Goal: Information Seeking & Learning: Learn about a topic

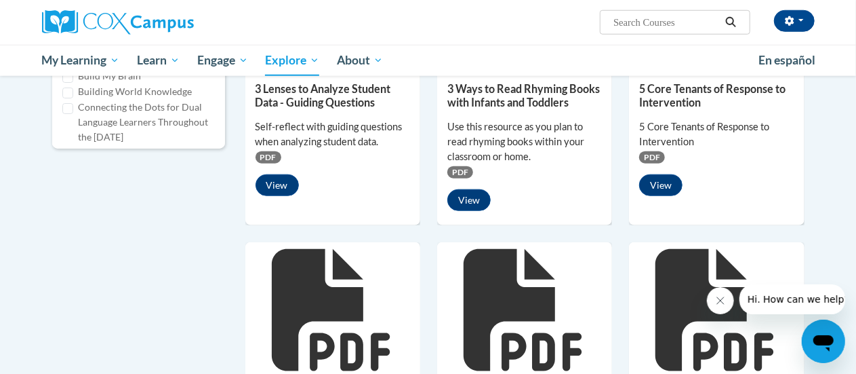
scroll to position [618, 0]
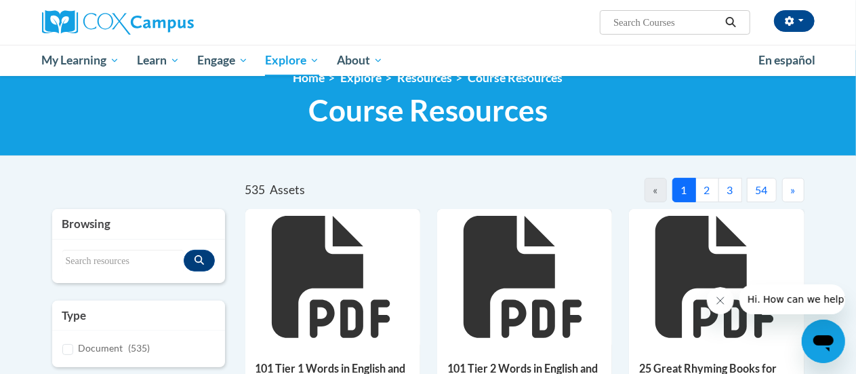
scroll to position [26, 0]
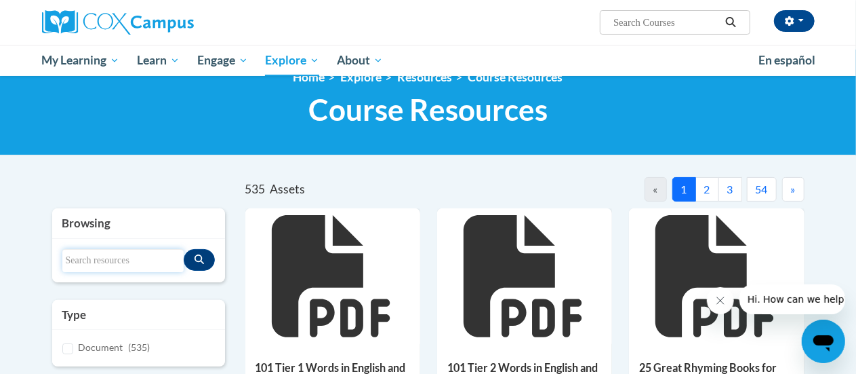
click at [133, 254] on input "Search resources" at bounding box center [122, 260] width 121 height 23
type input "open-ended"
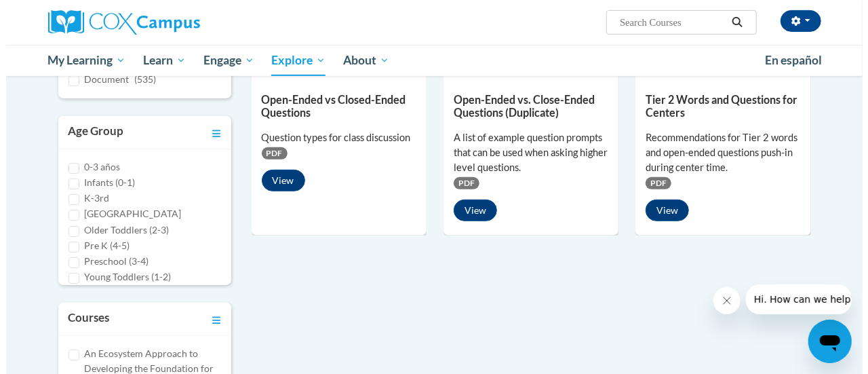
scroll to position [285, 0]
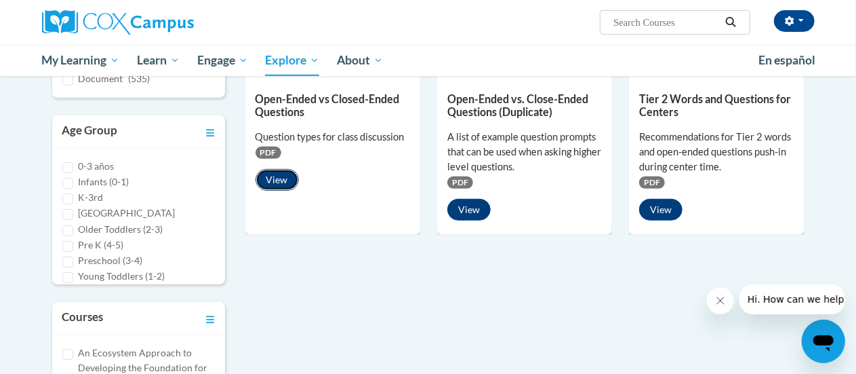
click at [271, 182] on button "View" at bounding box center [277, 180] width 43 height 22
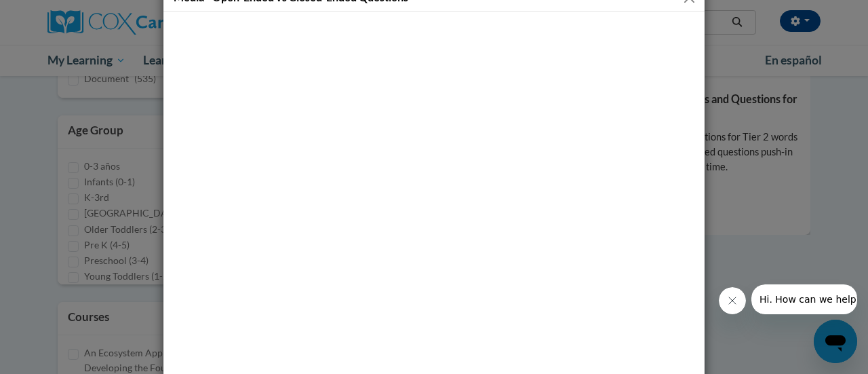
scroll to position [0, 0]
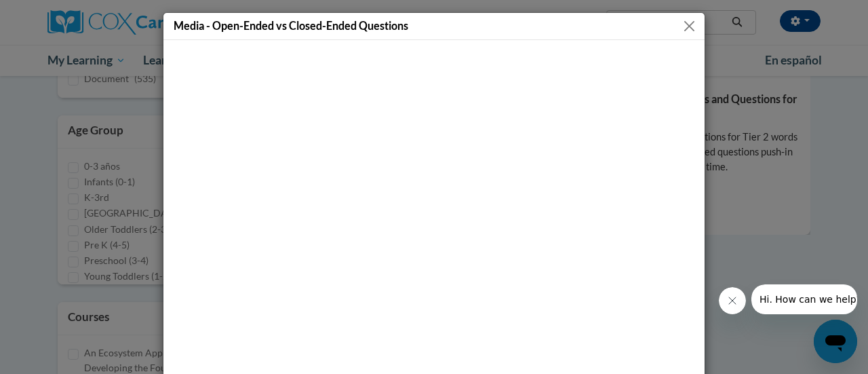
click at [689, 21] on button "Close" at bounding box center [689, 26] width 17 height 17
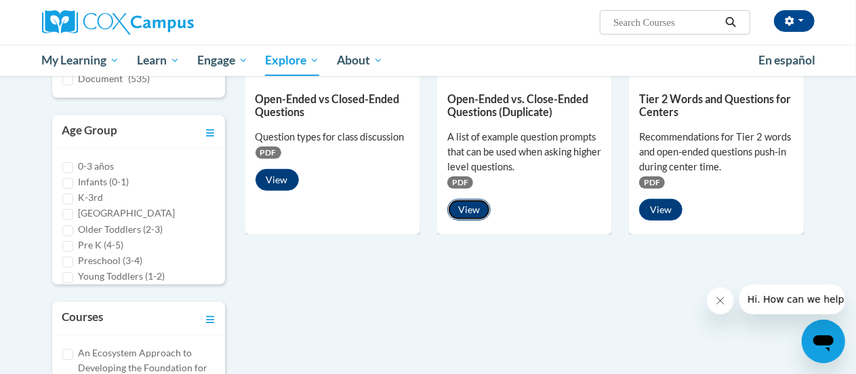
click at [472, 212] on button "View" at bounding box center [468, 210] width 43 height 22
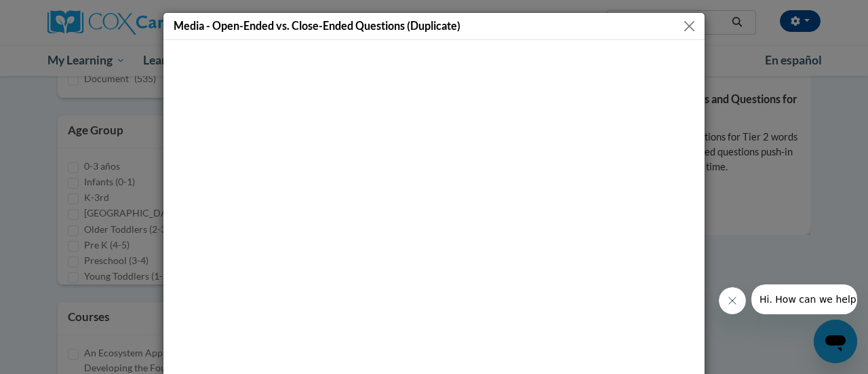
click at [686, 21] on button "Close" at bounding box center [689, 26] width 17 height 17
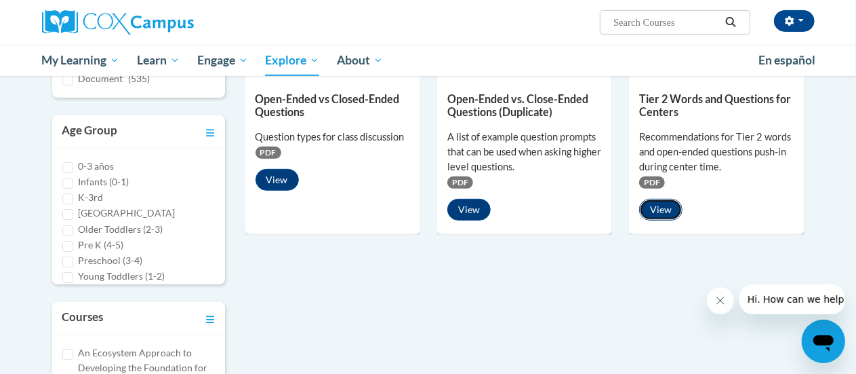
click at [662, 210] on button "View" at bounding box center [660, 210] width 43 height 22
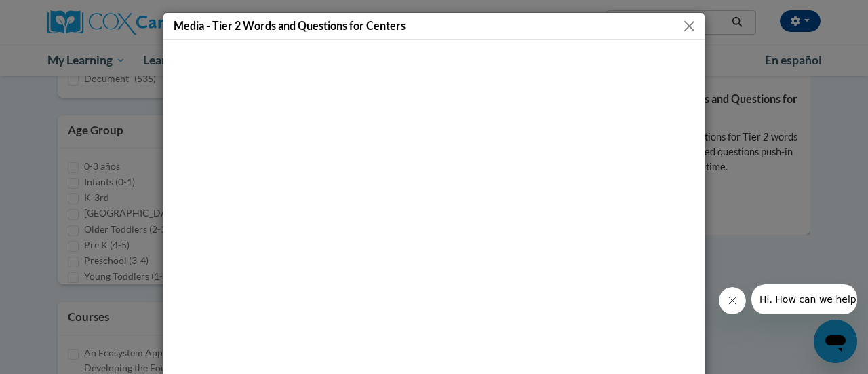
click at [679, 37] on div "Media - Tier 2 Words and Questions for Centers" at bounding box center [433, 26] width 541 height 27
click at [681, 35] on div "Media - Tier 2 Words and Questions for Centers" at bounding box center [433, 26] width 541 height 27
click at [685, 25] on button "Close" at bounding box center [689, 26] width 17 height 17
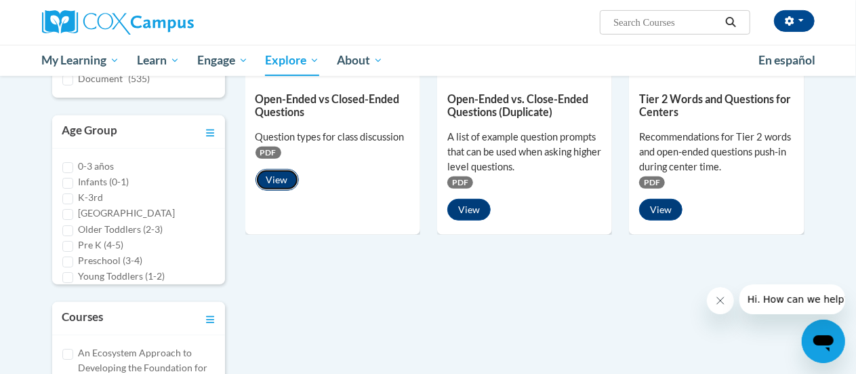
click at [274, 182] on button "View" at bounding box center [277, 180] width 43 height 22
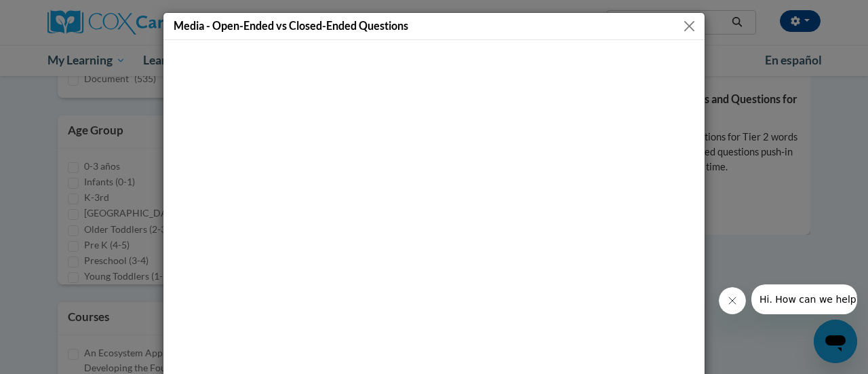
click at [685, 19] on button "Close" at bounding box center [689, 26] width 17 height 17
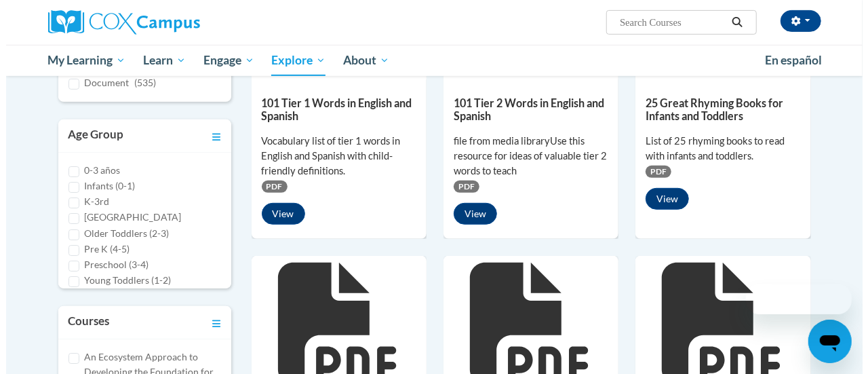
scroll to position [292, 0]
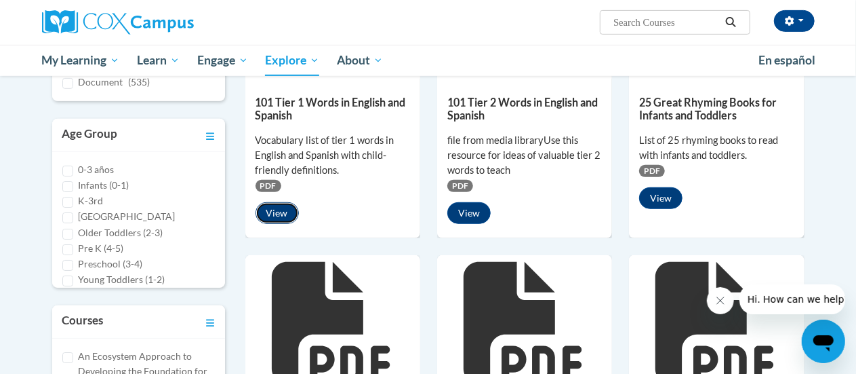
click at [283, 208] on button "View" at bounding box center [277, 213] width 43 height 22
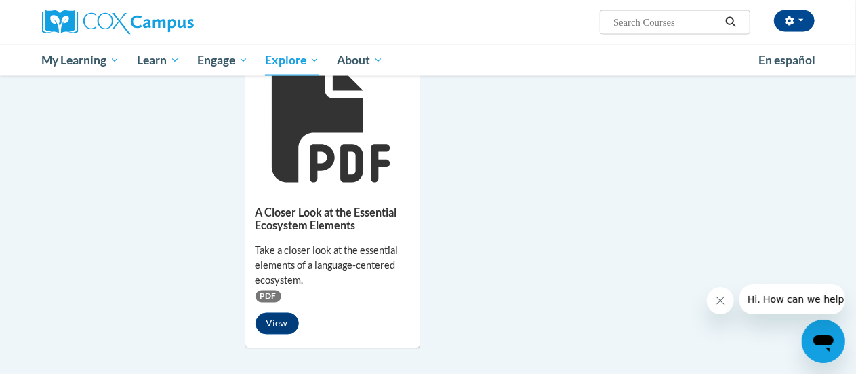
scroll to position [1105, 0]
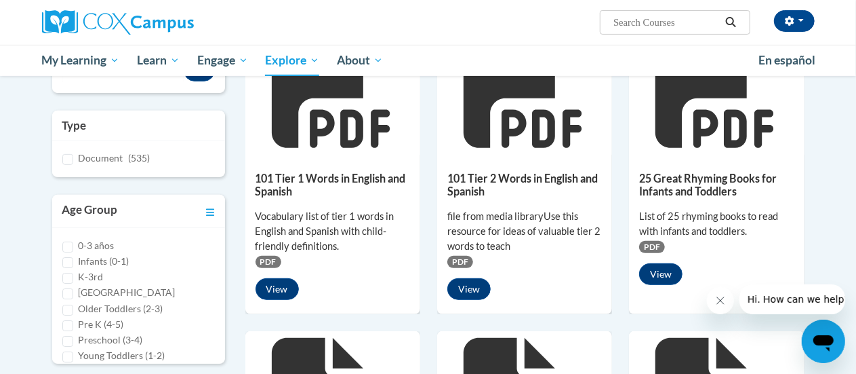
scroll to position [83, 0]
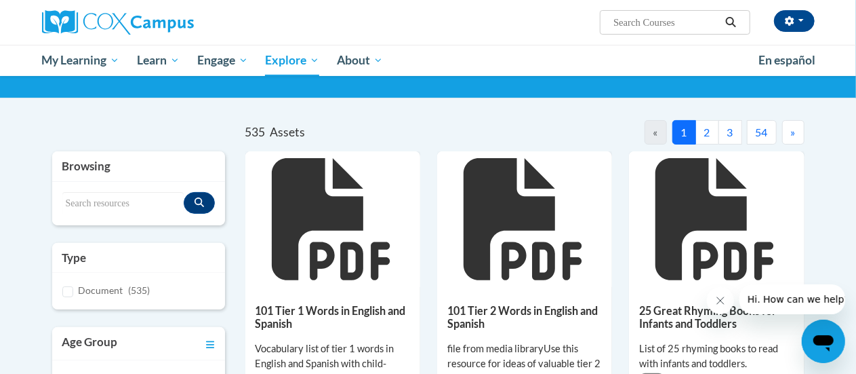
click at [130, 187] on div "Search resources" at bounding box center [138, 203] width 173 height 43
click at [125, 214] on div "Search resources" at bounding box center [138, 203] width 173 height 43
click at [129, 209] on input "Search resources" at bounding box center [122, 203] width 121 height 23
type input "building"
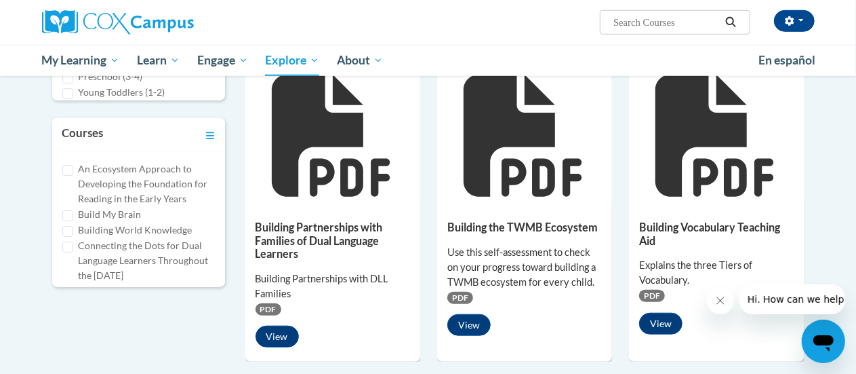
scroll to position [482, 0]
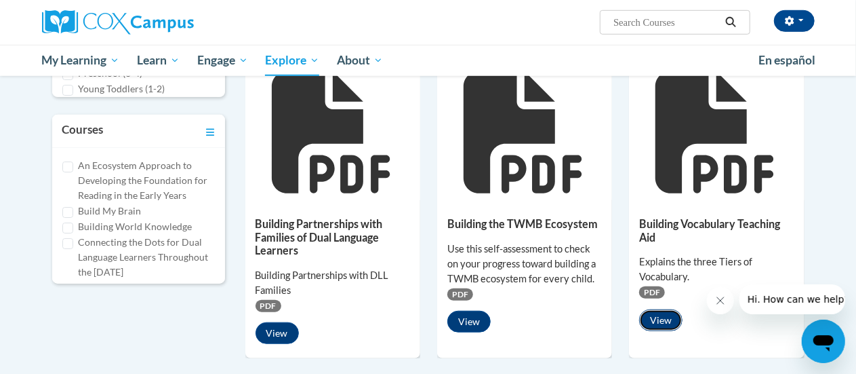
click at [664, 312] on button "View" at bounding box center [660, 320] width 43 height 22
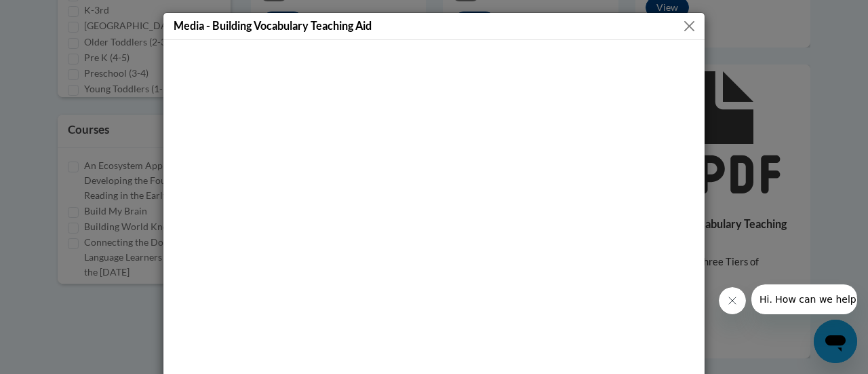
click at [681, 26] on button "Close" at bounding box center [689, 26] width 17 height 17
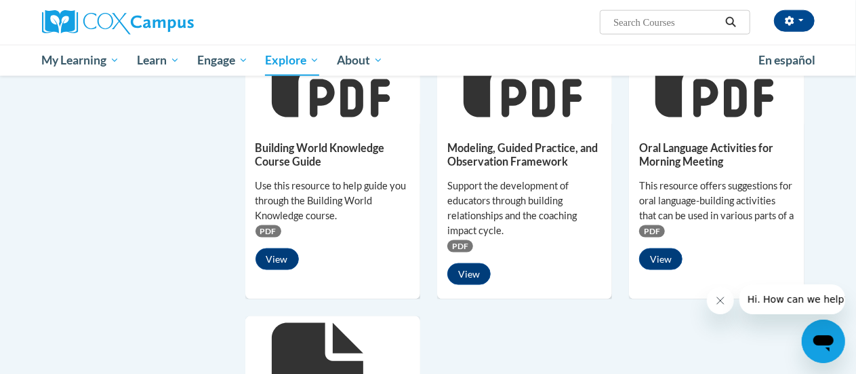
scroll to position [869, 0]
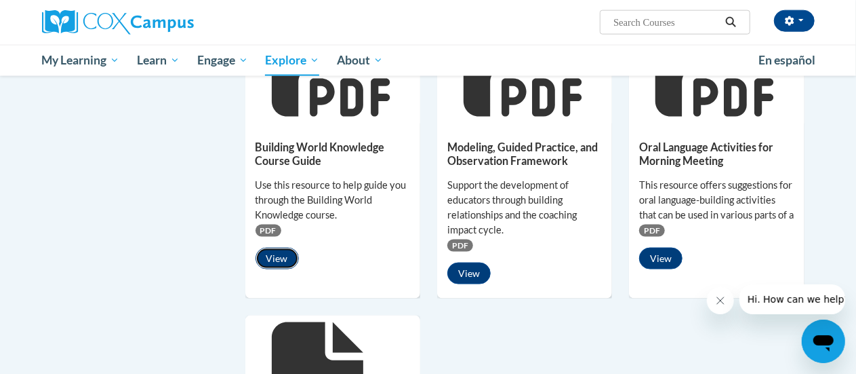
click at [270, 254] on button "View" at bounding box center [277, 258] width 43 height 22
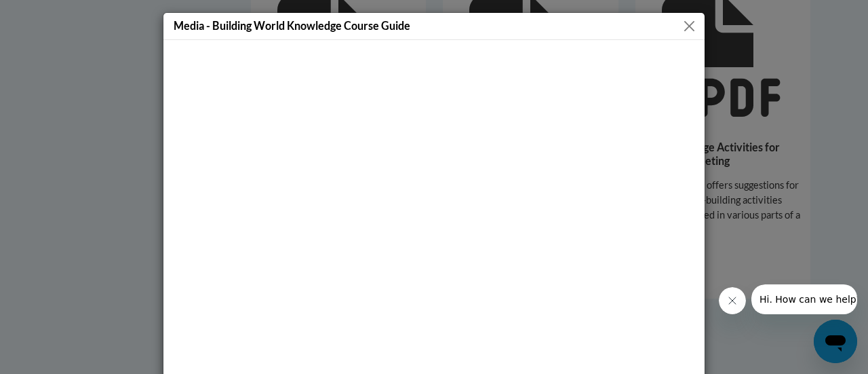
click at [683, 26] on button "Close" at bounding box center [689, 26] width 17 height 17
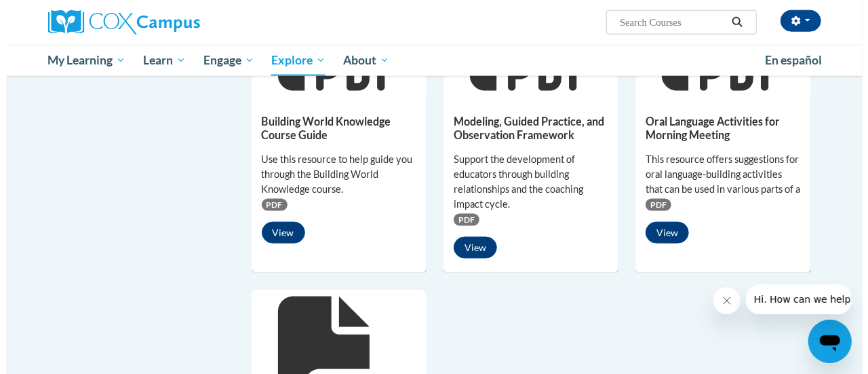
scroll to position [896, 0]
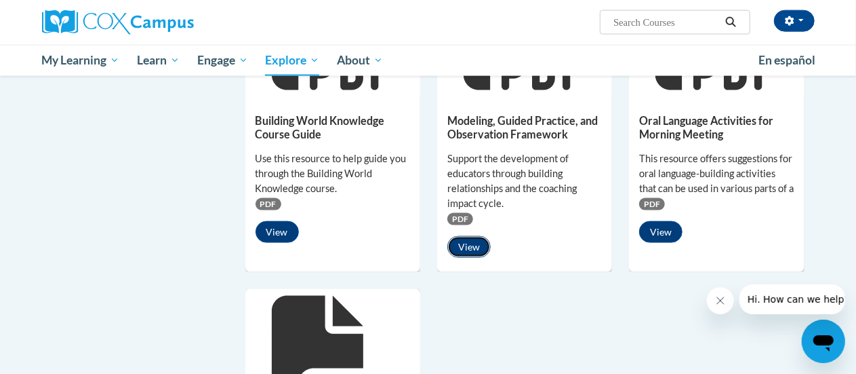
click at [464, 237] on button "View" at bounding box center [468, 247] width 43 height 22
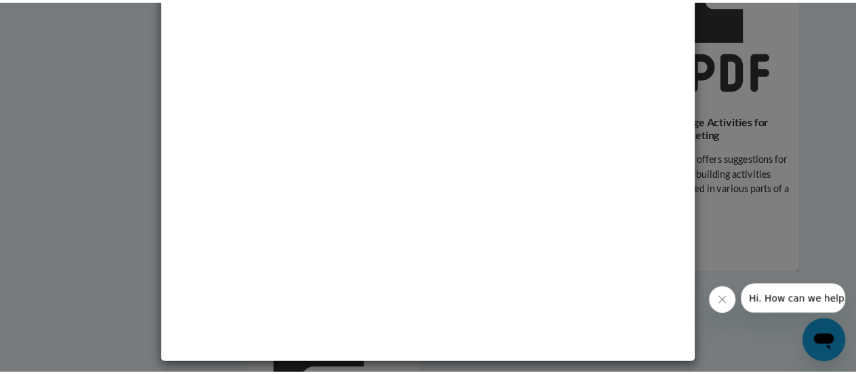
scroll to position [0, 0]
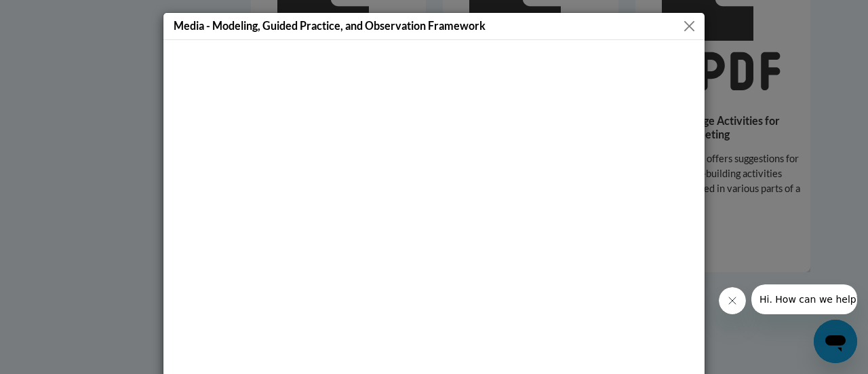
click at [682, 26] on button "Close" at bounding box center [689, 26] width 17 height 17
